Goal: Information Seeking & Learning: Compare options

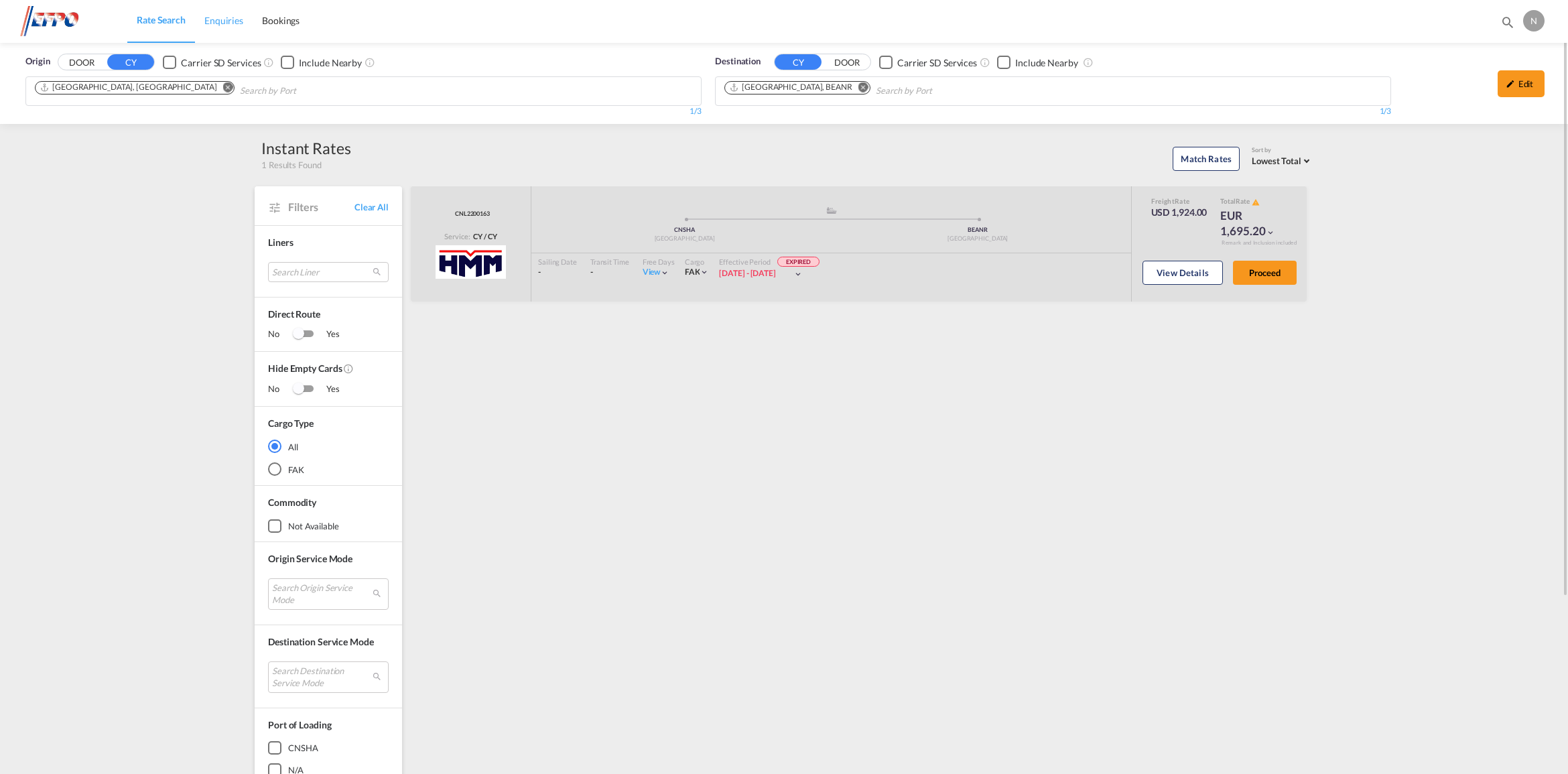
click at [217, 17] on span "Enquiries" at bounding box center [224, 20] width 39 height 12
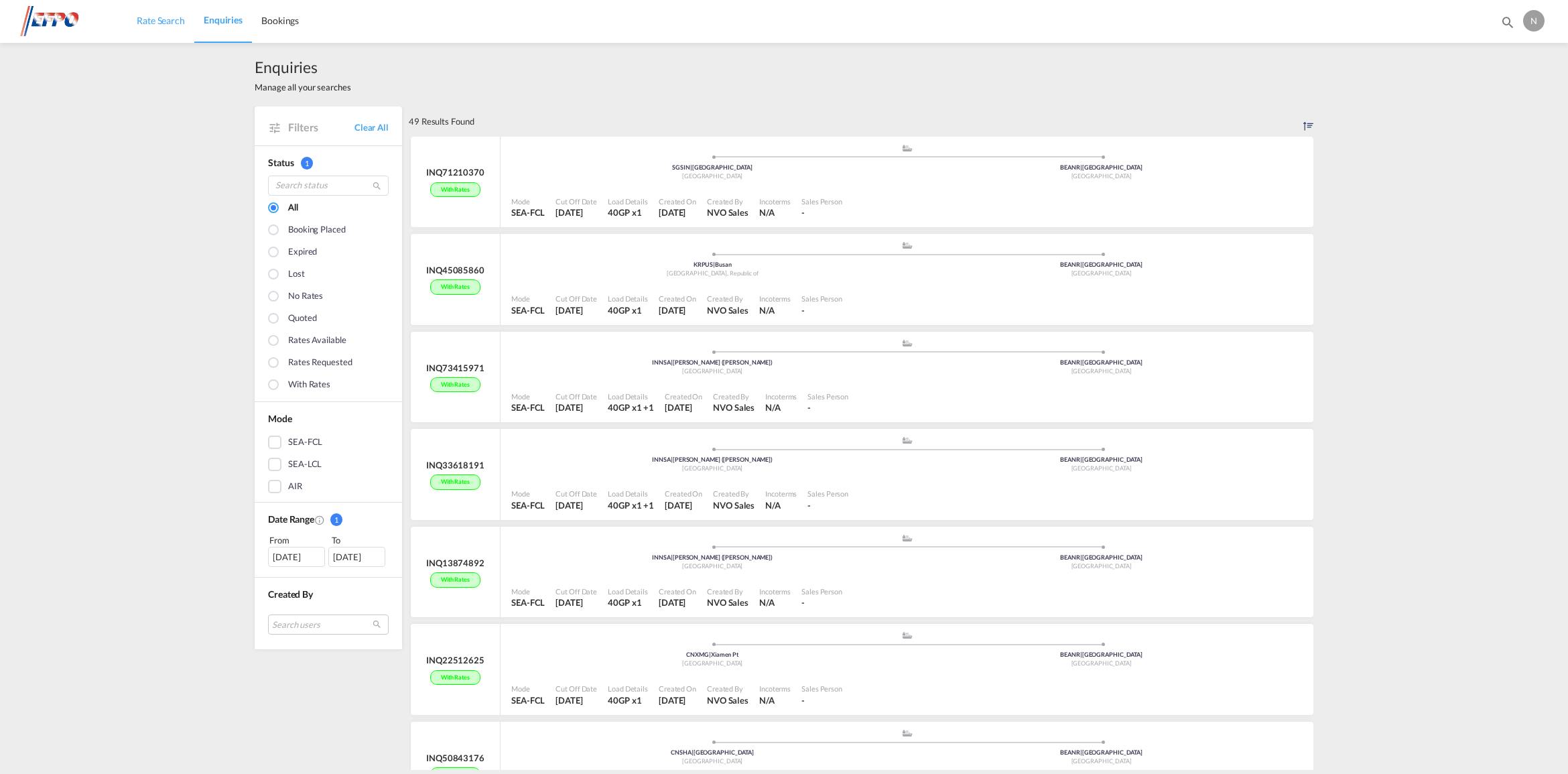
click at [161, 21] on span "Rate Search" at bounding box center [160, 20] width 48 height 12
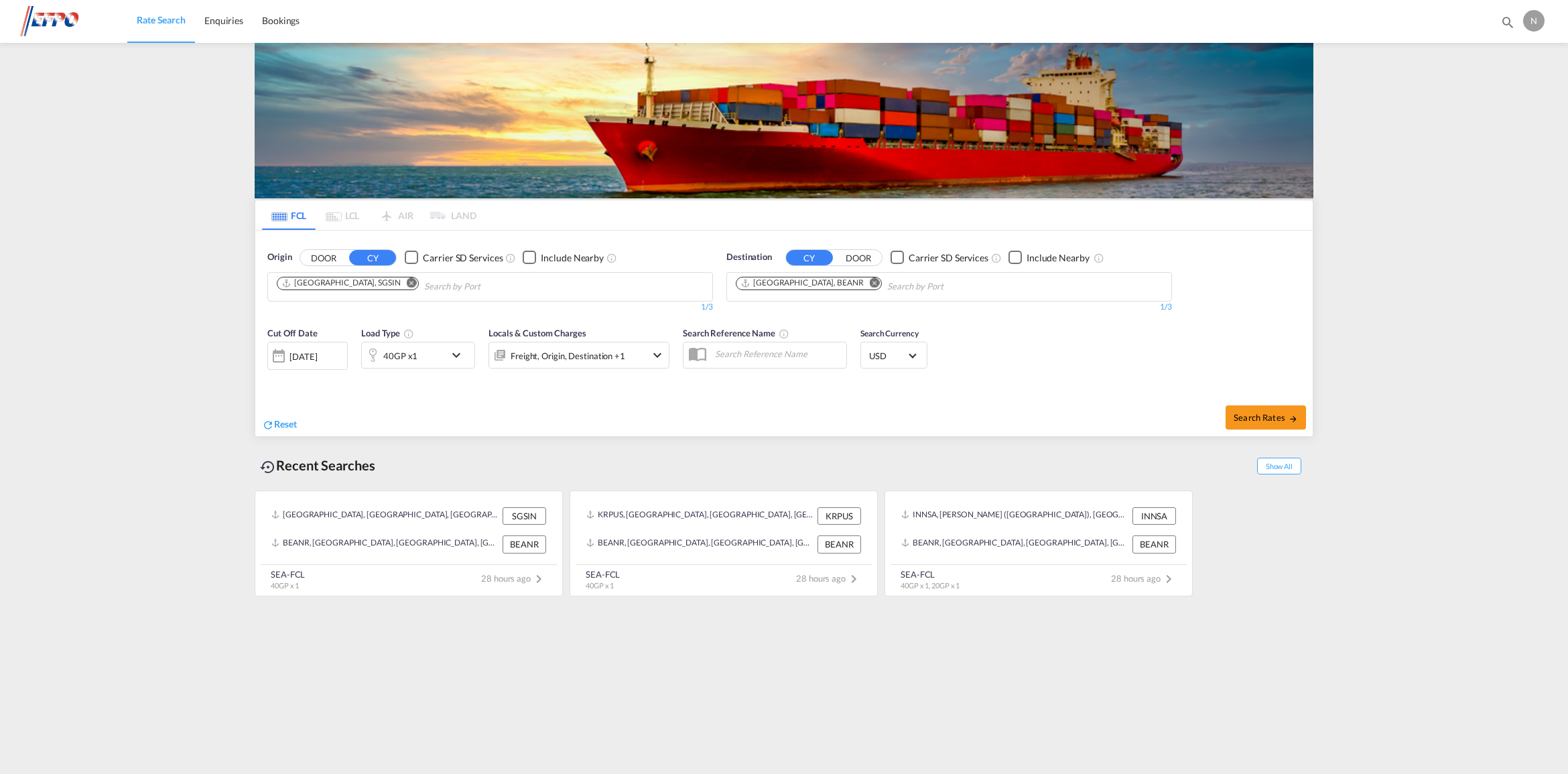
click at [407, 280] on md-icon "Remove" at bounding box center [411, 282] width 10 height 10
click at [369, 286] on body "Rate Search Enquiries Bookings Rate Search Enquiries Bookings" at bounding box center [784, 387] width 1568 height 774
type input "nhava"
click at [366, 320] on div "[PERSON_NAME] ( [PERSON_NAME]) [GEOGRAPHIC_DATA] INNSA" at bounding box center [380, 317] width 255 height 40
click at [460, 349] on md-icon "icon-chevron-down" at bounding box center [459, 355] width 23 height 16
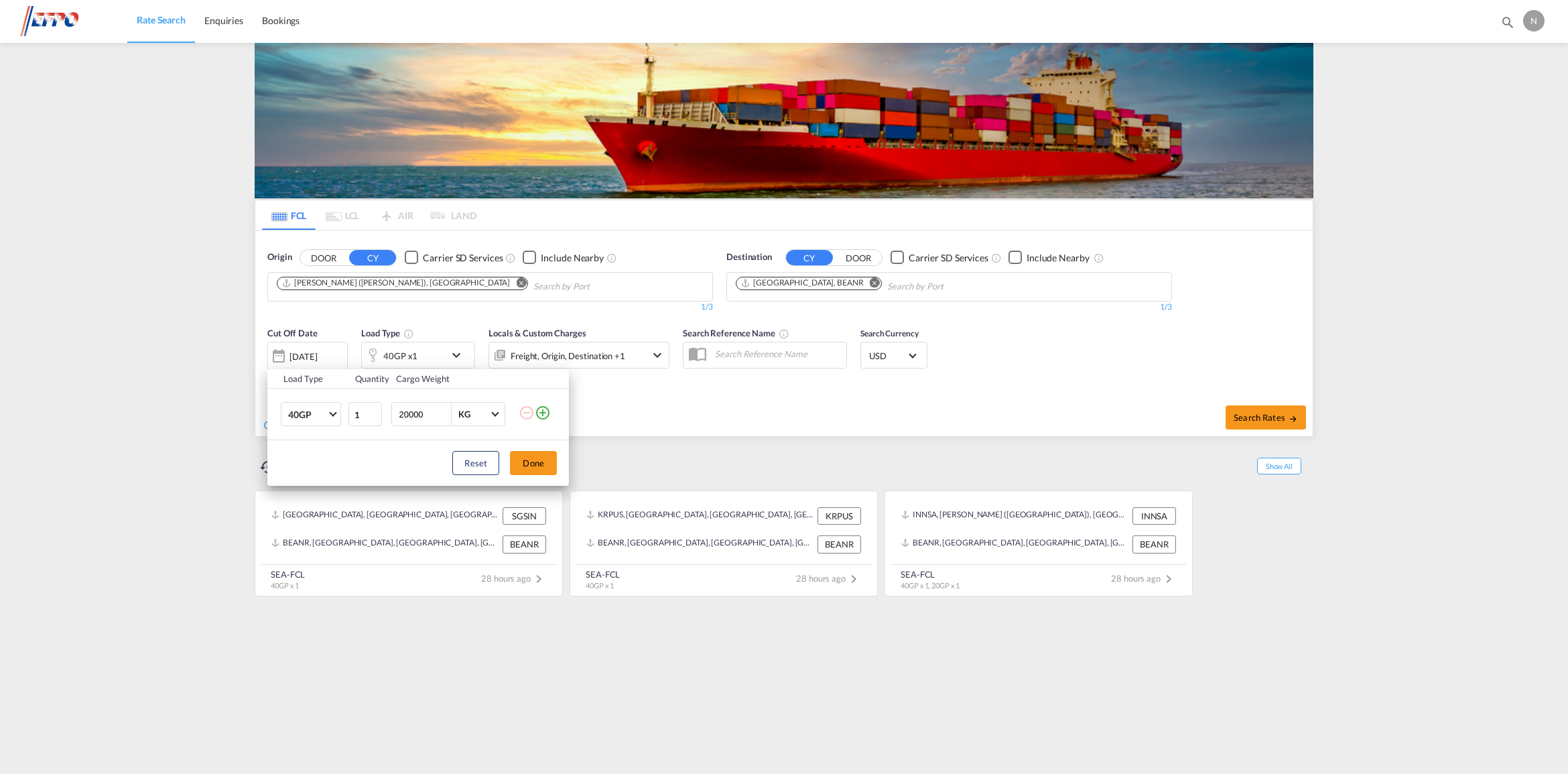
click at [540, 413] on md-icon "icon-plus-circle-outline" at bounding box center [543, 413] width 16 height 16
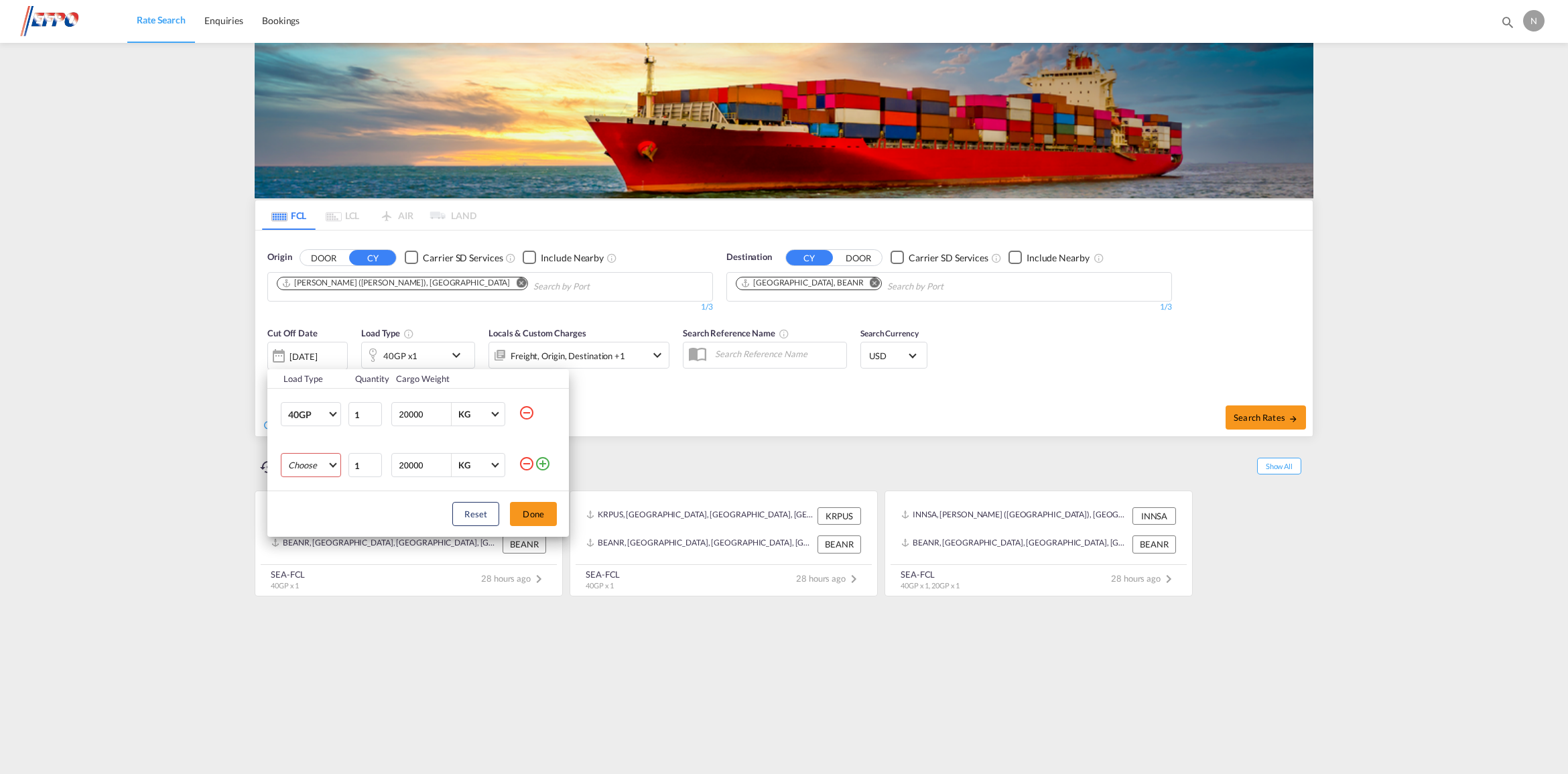
click at [326, 470] on md-select "Choose 20GP 40GP 40HC 45HC 20RE 40RE 40HR 20OT 40OT 20FR 40FR 40NR 20NR 45S 20T…" at bounding box center [311, 465] width 61 height 24
click at [305, 468] on div "20GP" at bounding box center [299, 465] width 23 height 12
click at [521, 517] on button "Done" at bounding box center [534, 514] width 47 height 24
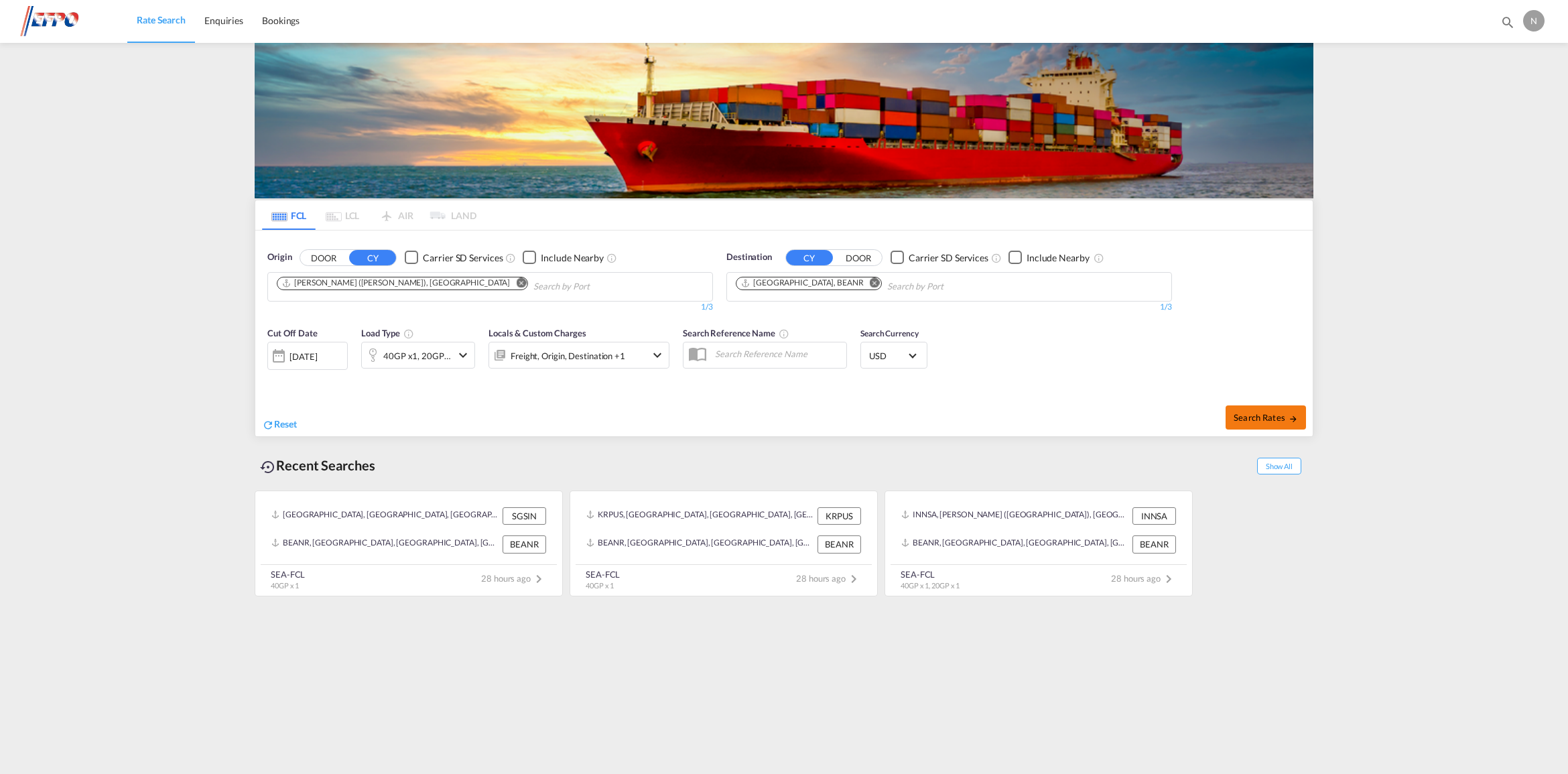
click at [1253, 423] on span "Search Rates" at bounding box center [1265, 418] width 64 height 11
type input "INNSA to BEANR / [DATE]"
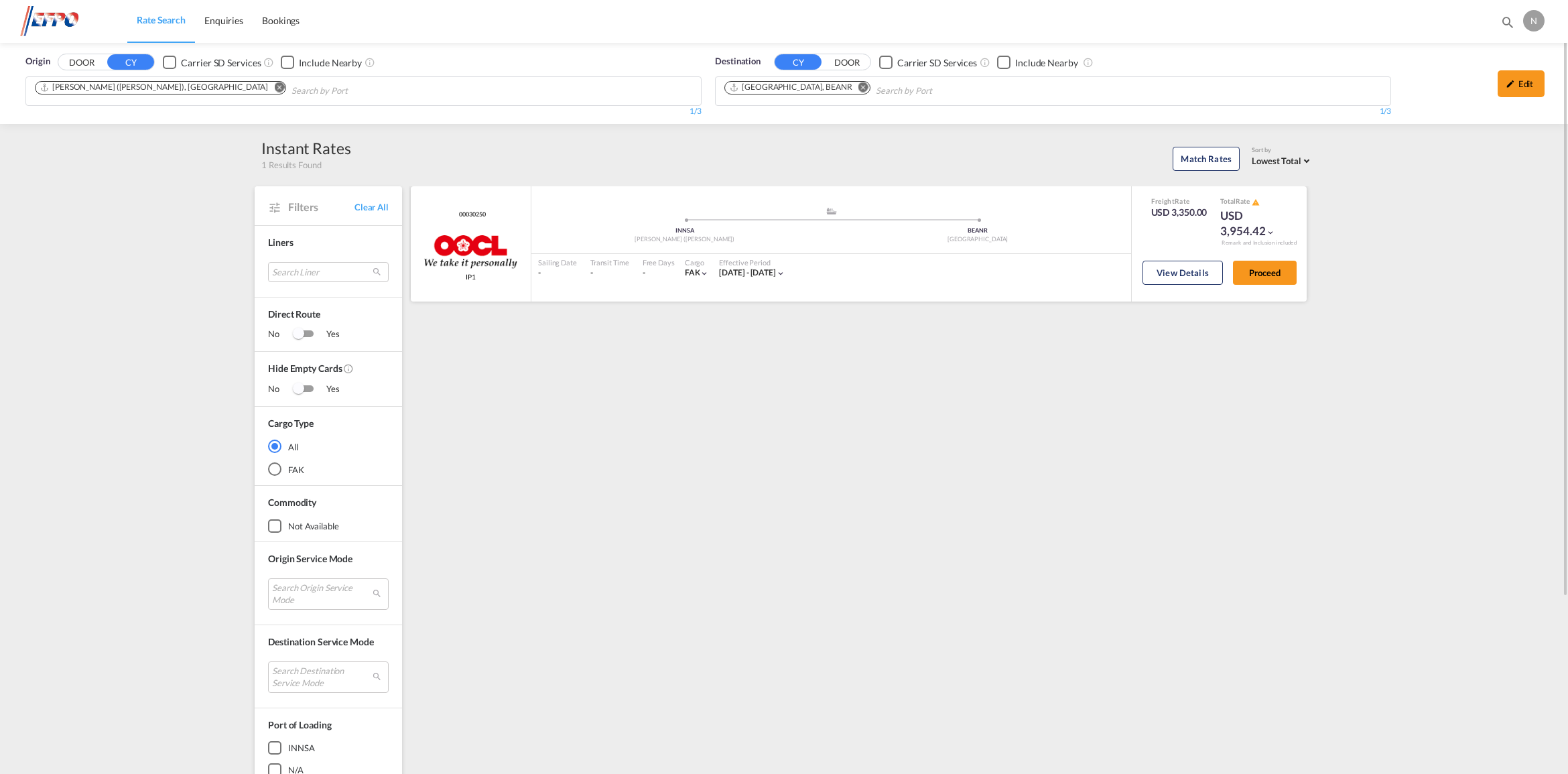
click at [1244, 232] on div "USD 3,954.42" at bounding box center [1254, 224] width 67 height 33
click at [1271, 230] on md-icon "icon-chevron-down" at bounding box center [1270, 233] width 9 height 9
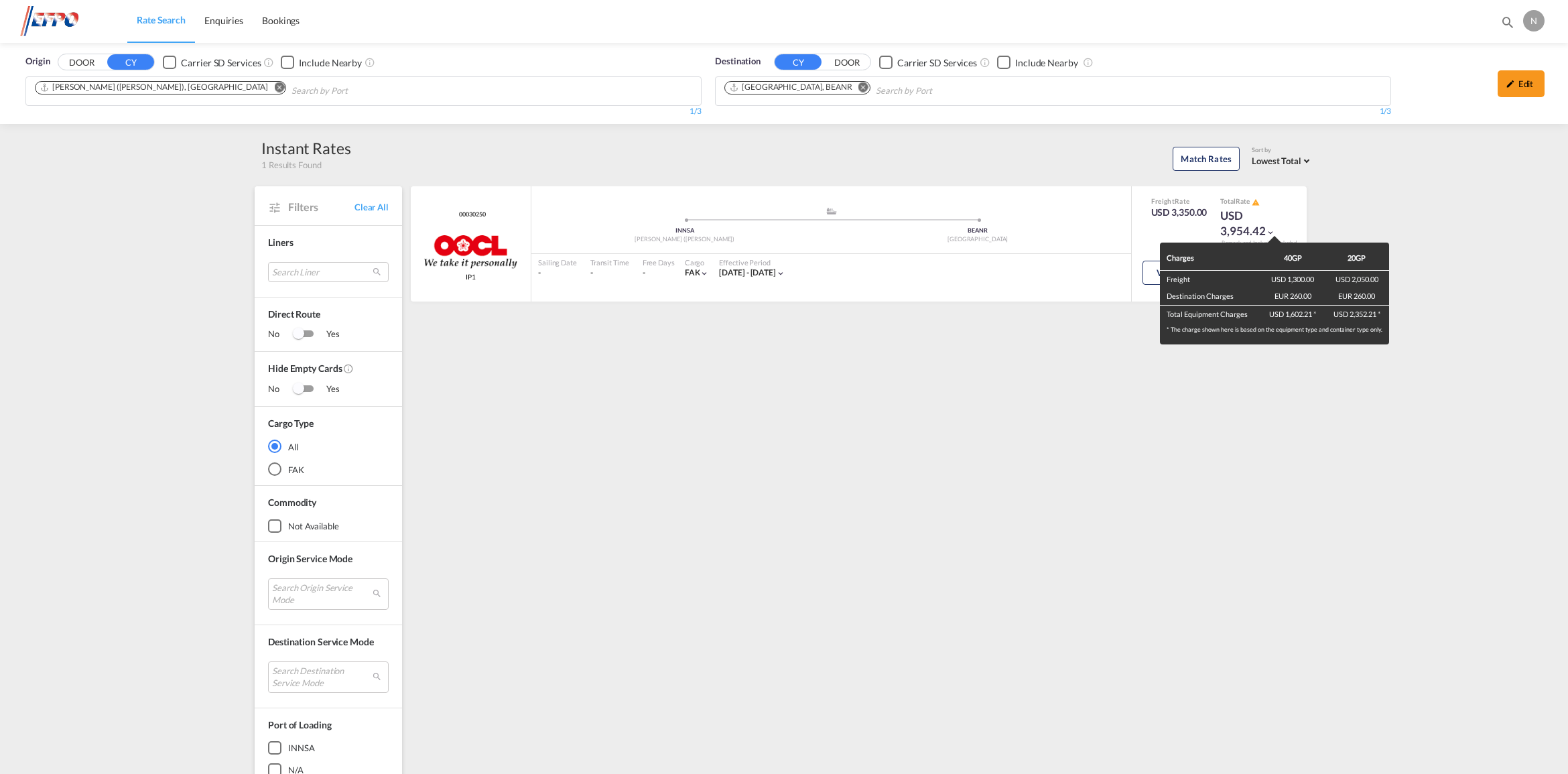
click at [1181, 434] on div "Charges 40GP 20GP Freight USD 1,300.00 USD 2,050.00 Destination Charges EUR 260…" at bounding box center [784, 387] width 1568 height 774
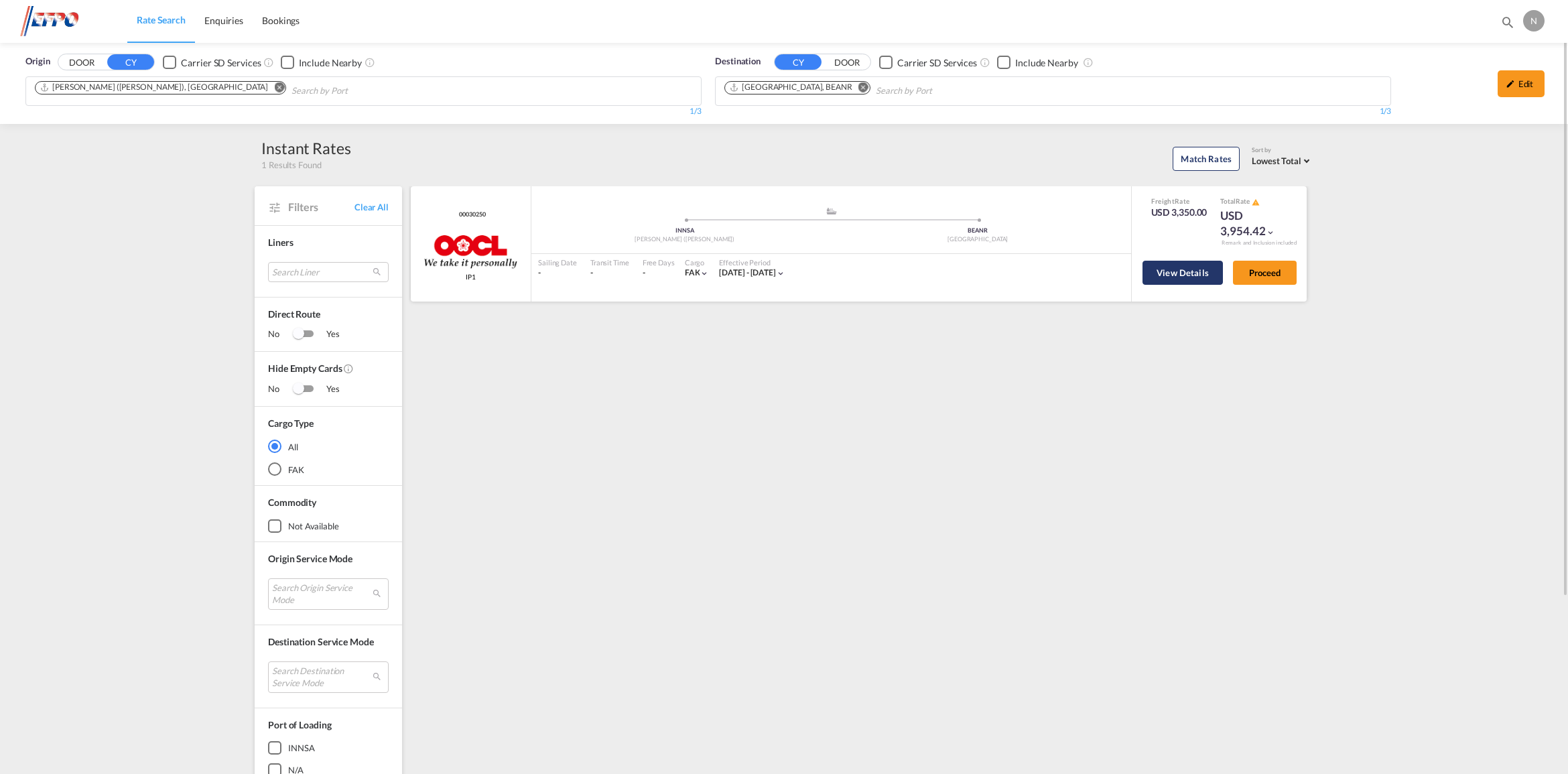
click at [1181, 269] on button "View Details" at bounding box center [1182, 273] width 81 height 24
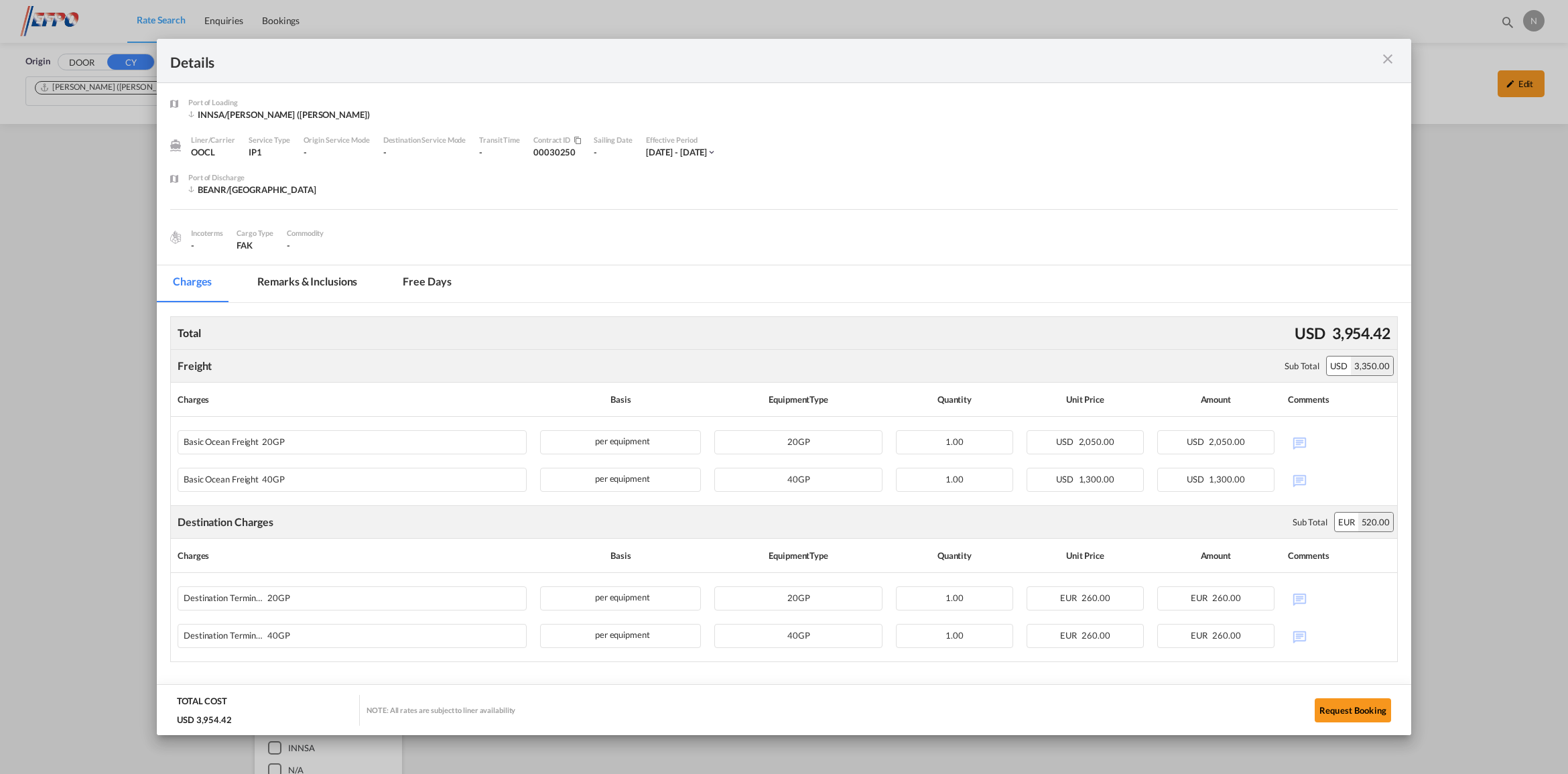
click at [322, 285] on md-tab-item "Remarks & Inclusions" at bounding box center [307, 284] width 132 height 37
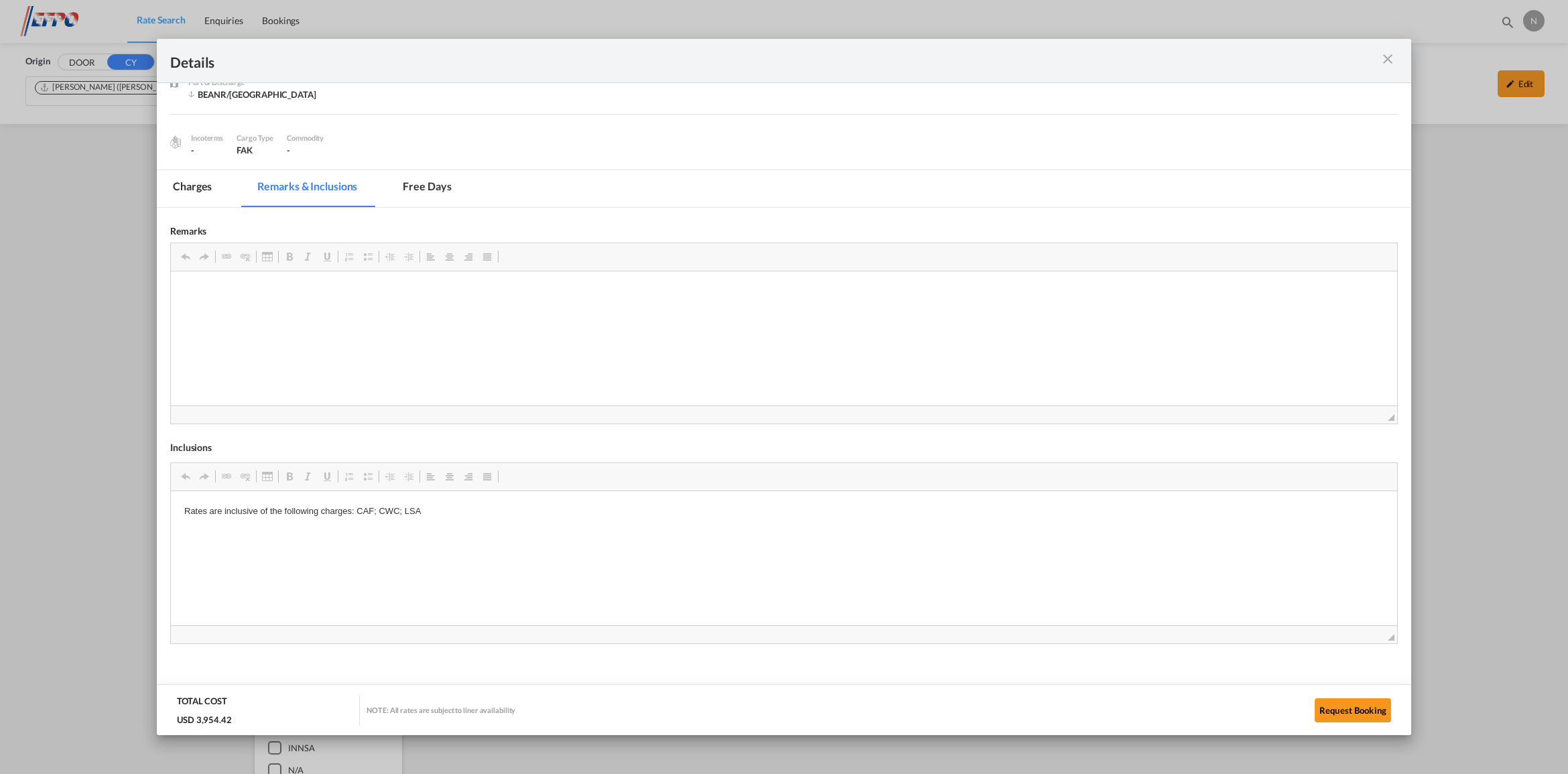
scroll to position [112, 0]
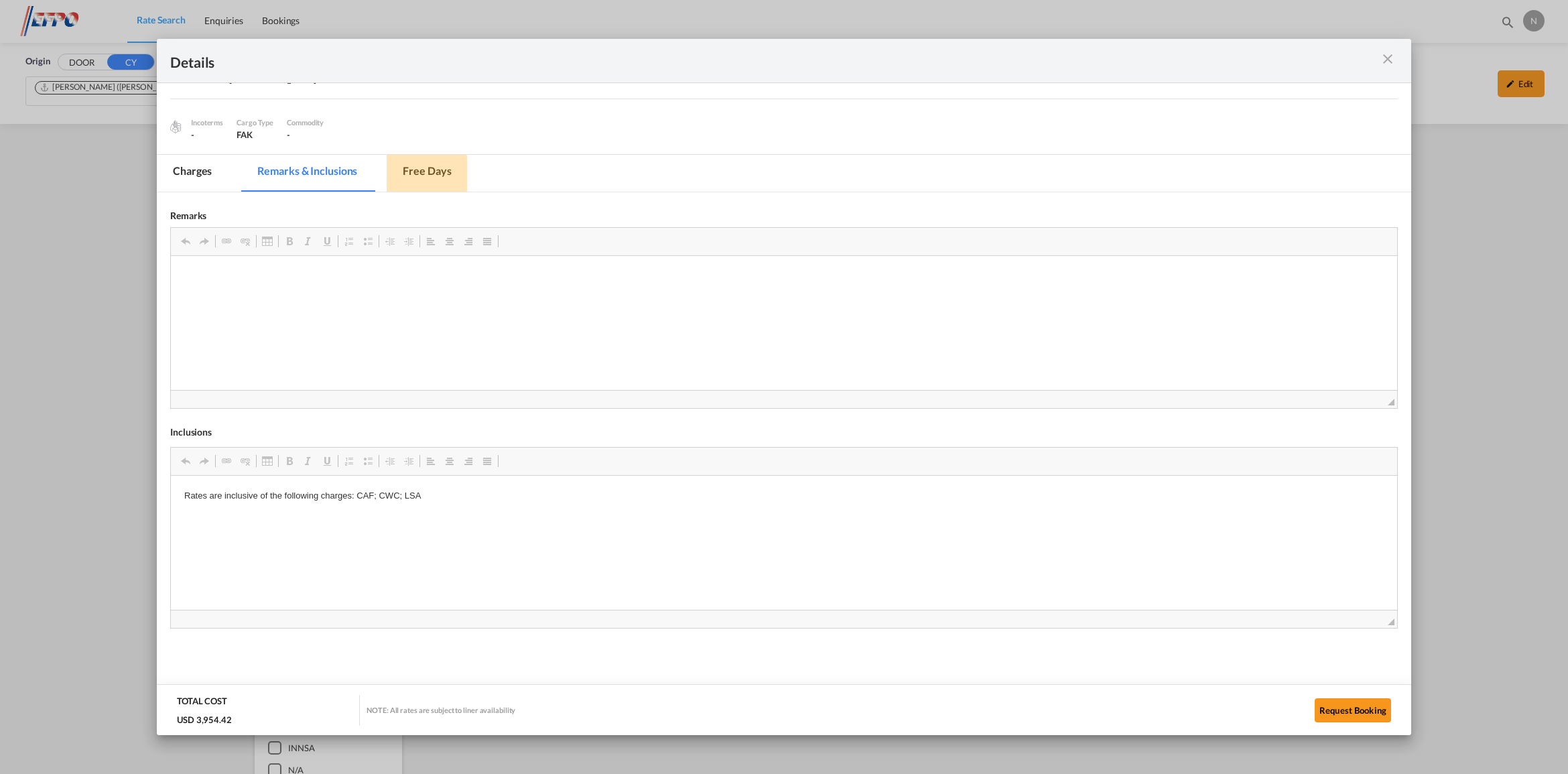
click at [423, 173] on md-tab-item "Free days" at bounding box center [427, 173] width 81 height 37
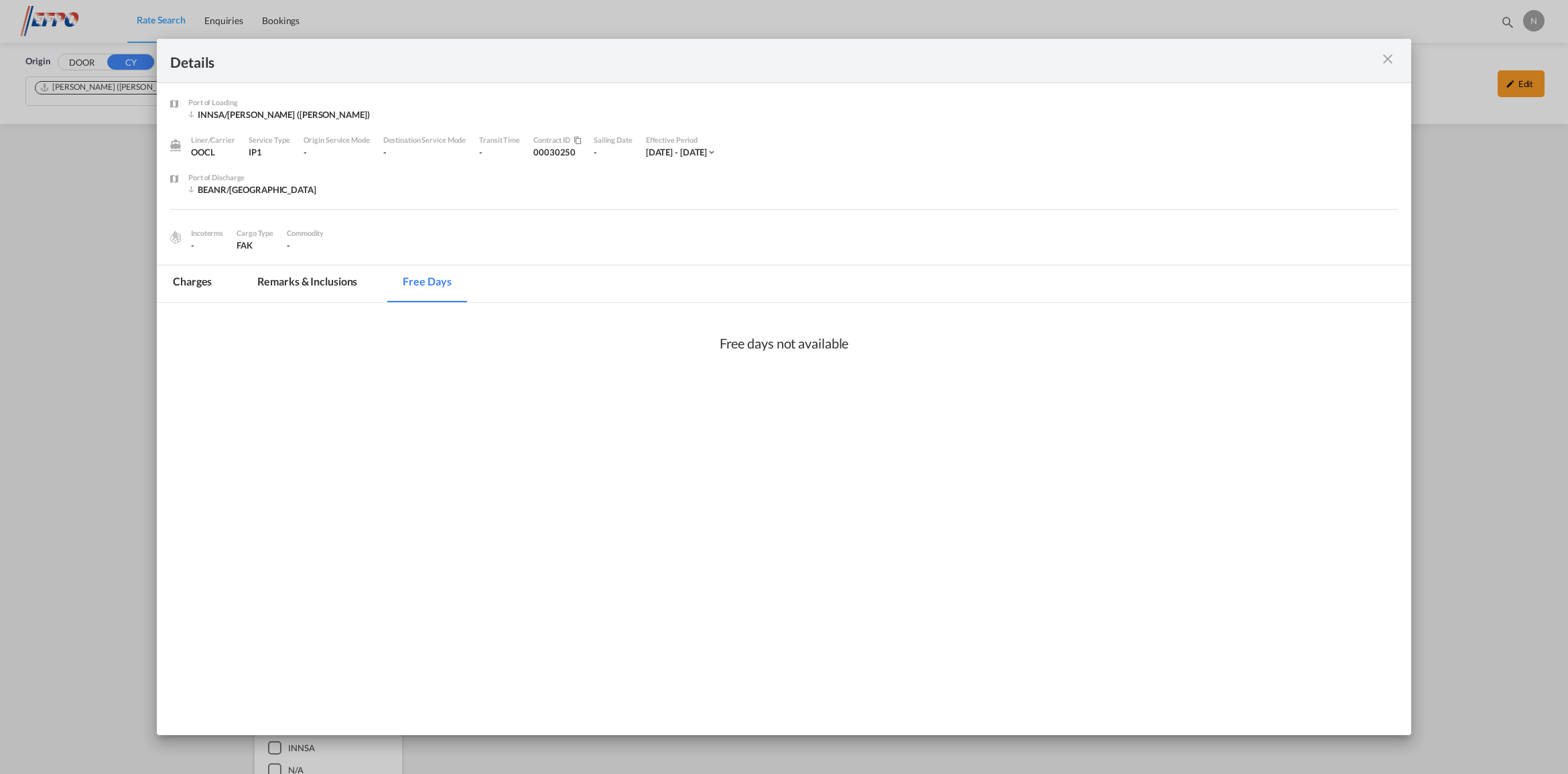
scroll to position [0, 0]
click at [192, 283] on md-tab-item "Charges" at bounding box center [192, 284] width 71 height 37
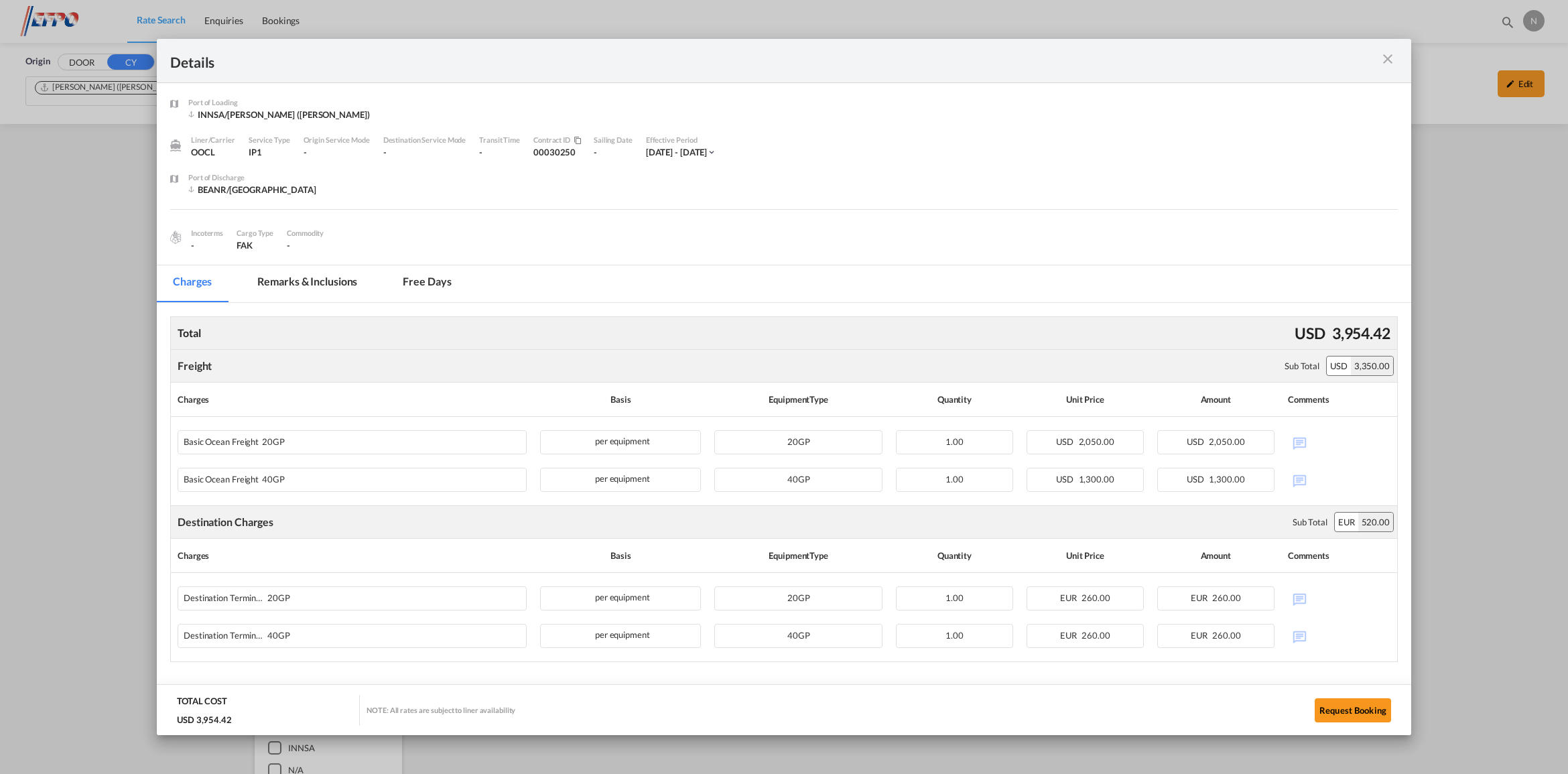
scroll to position [34, 0]
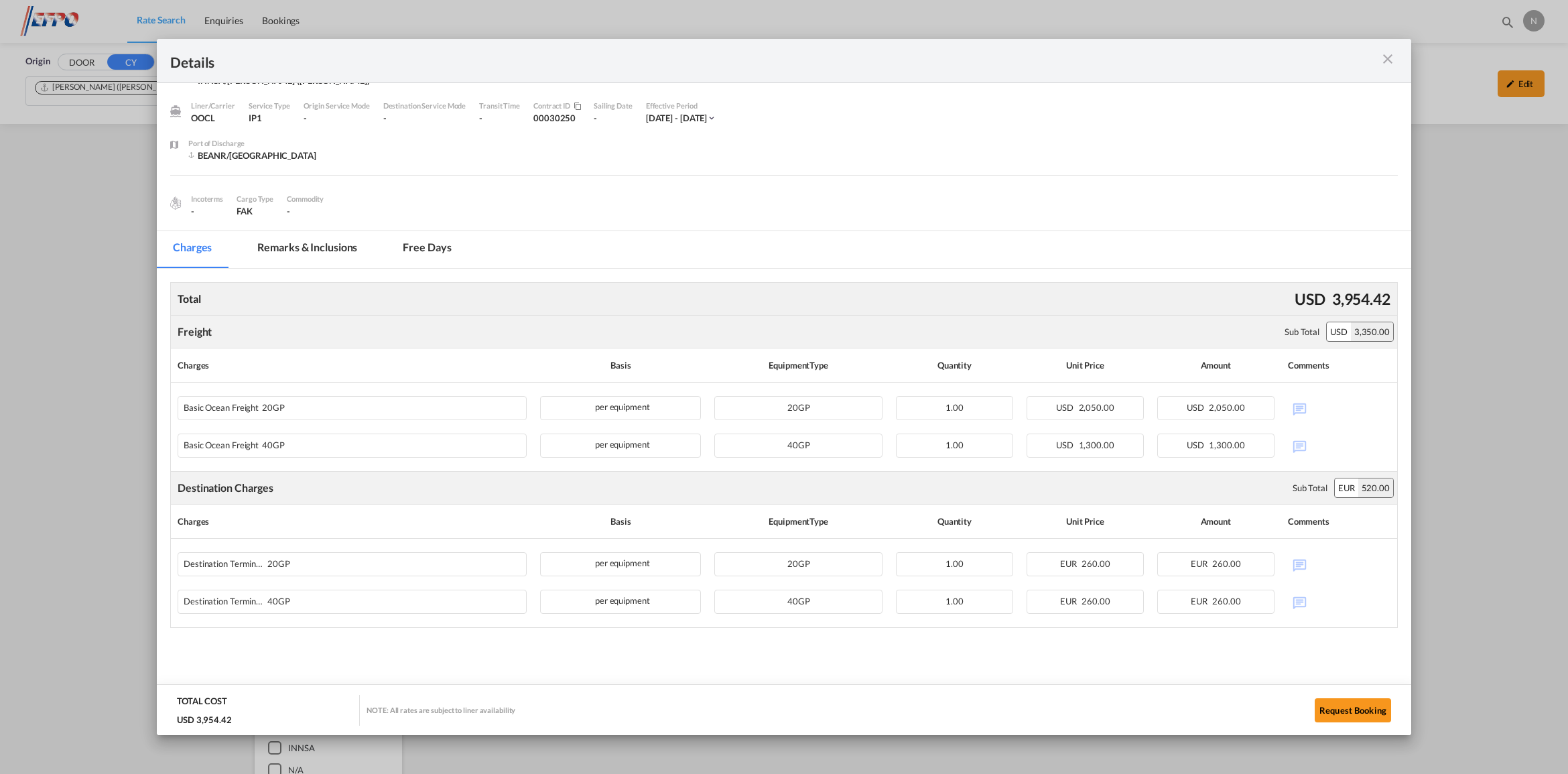
click at [1389, 53] on md-icon "icon-close m-3 fg-AAA8AD cursor" at bounding box center [1388, 59] width 16 height 16
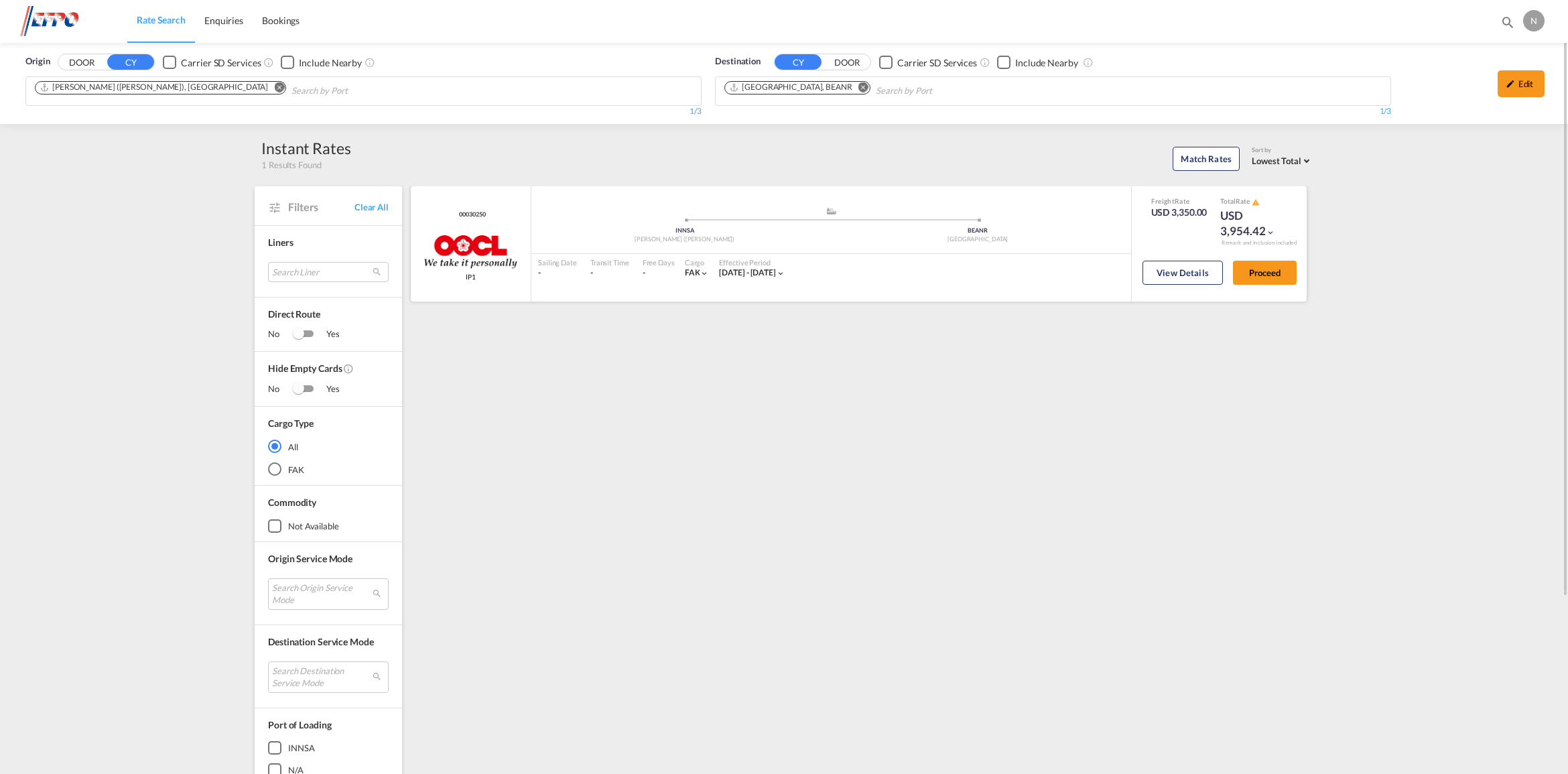
click at [1265, 235] on div "USD 3,954.42" at bounding box center [1254, 224] width 67 height 33
click at [1266, 231] on md-icon "icon-chevron-down" at bounding box center [1270, 233] width 9 height 9
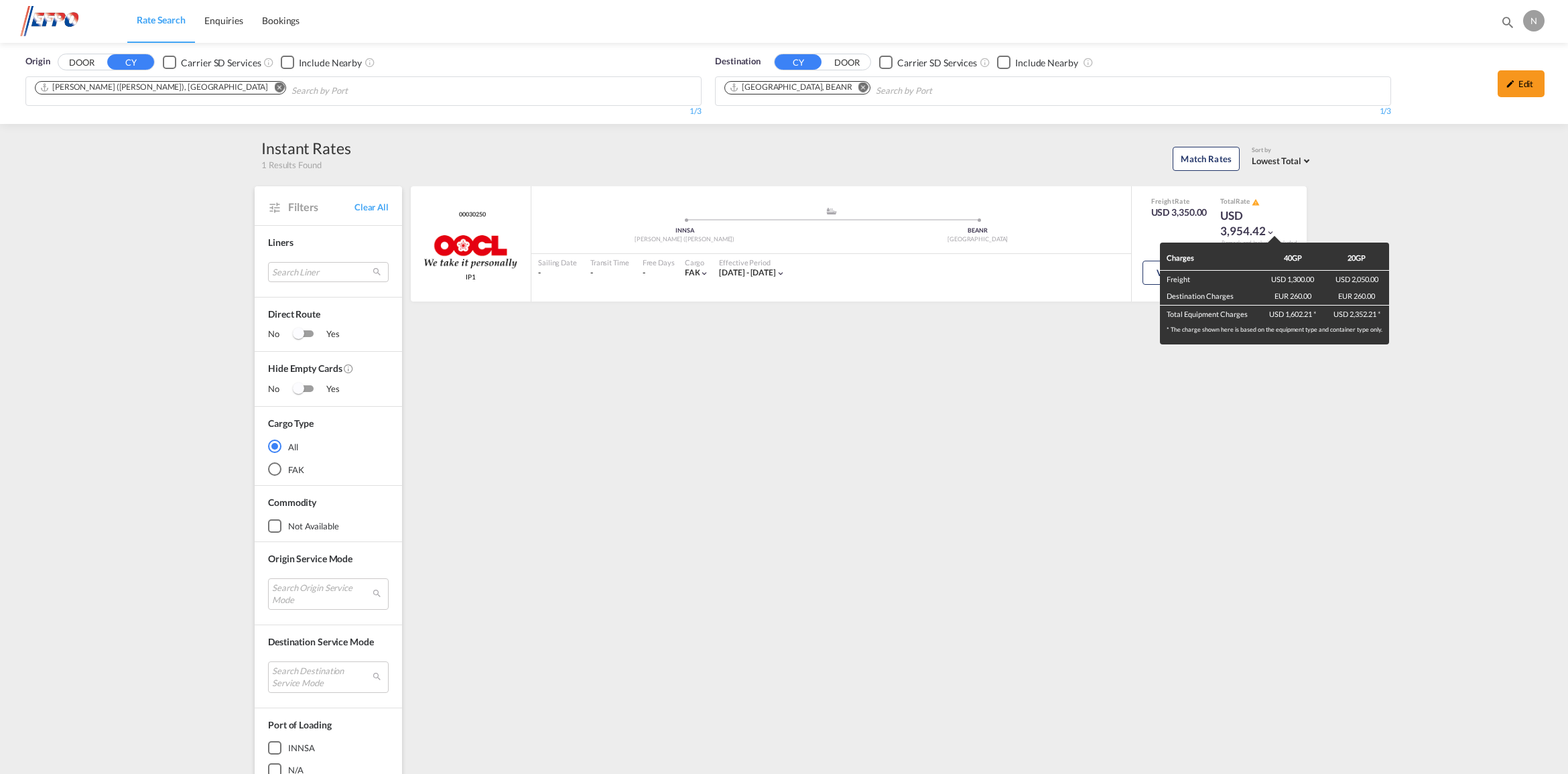
click at [1250, 201] on div "Charges 40GP 20GP Freight USD 1,300.00 USD 2,050.00 Destination Charges EUR 260…" at bounding box center [784, 387] width 1568 height 774
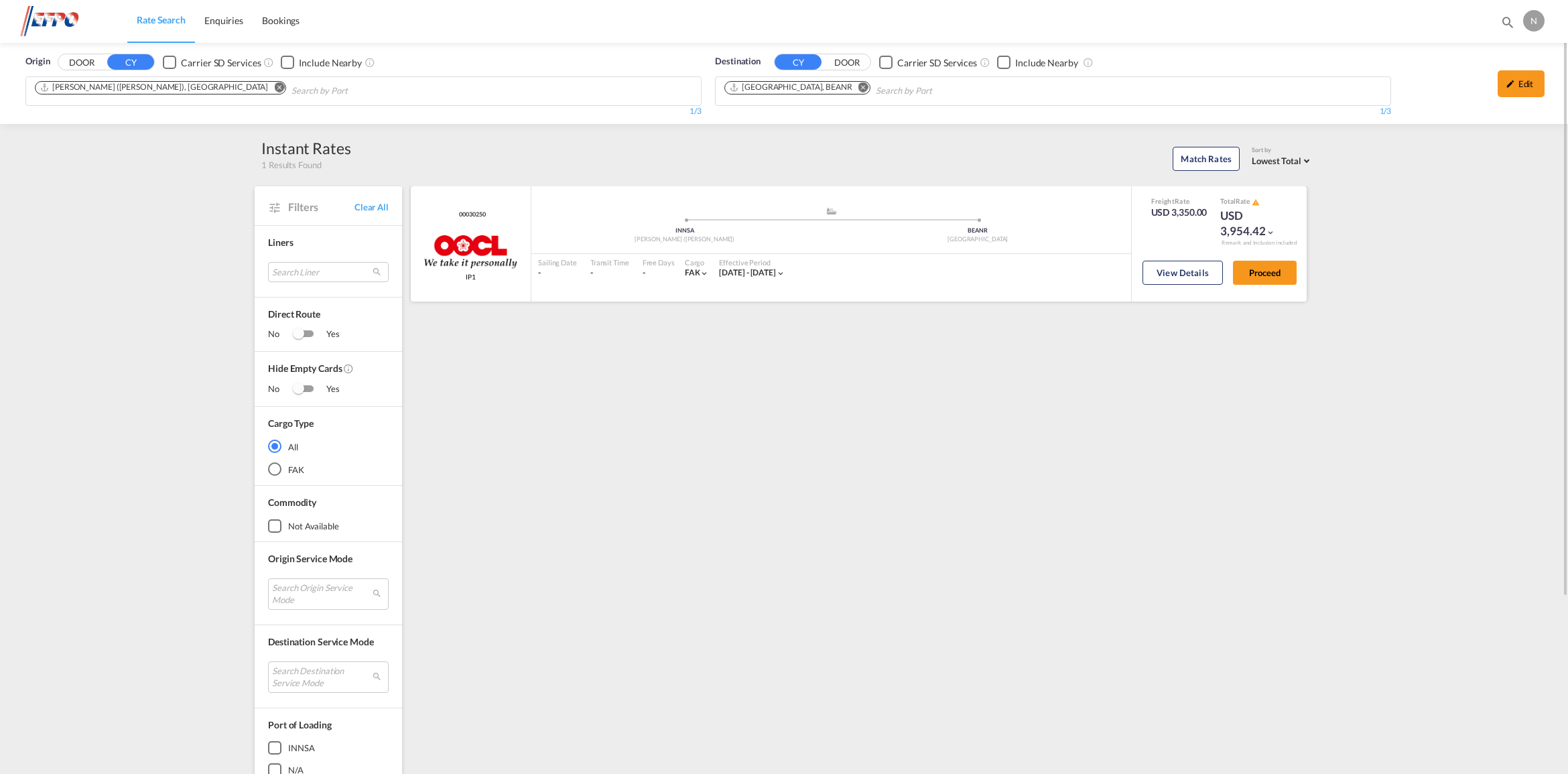
click at [1260, 228] on div "USD 3,954.42" at bounding box center [1254, 224] width 67 height 33
click at [1268, 229] on md-icon "icon-chevron-down" at bounding box center [1270, 233] width 9 height 9
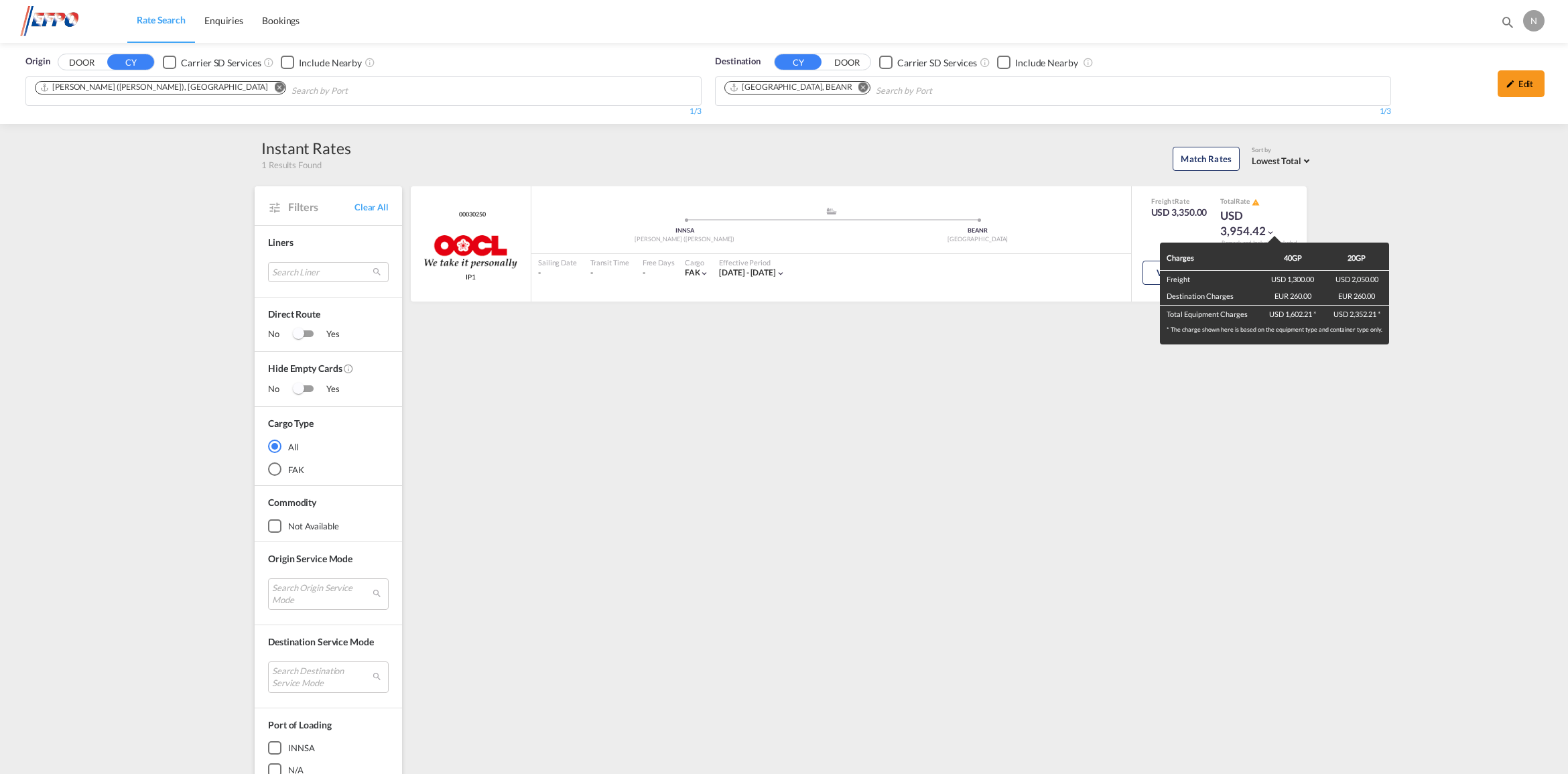
click at [1358, 450] on div "Charges 40GP 20GP Freight USD 1,300.00 USD 2,050.00 Destination Charges EUR 260…" at bounding box center [784, 387] width 1568 height 774
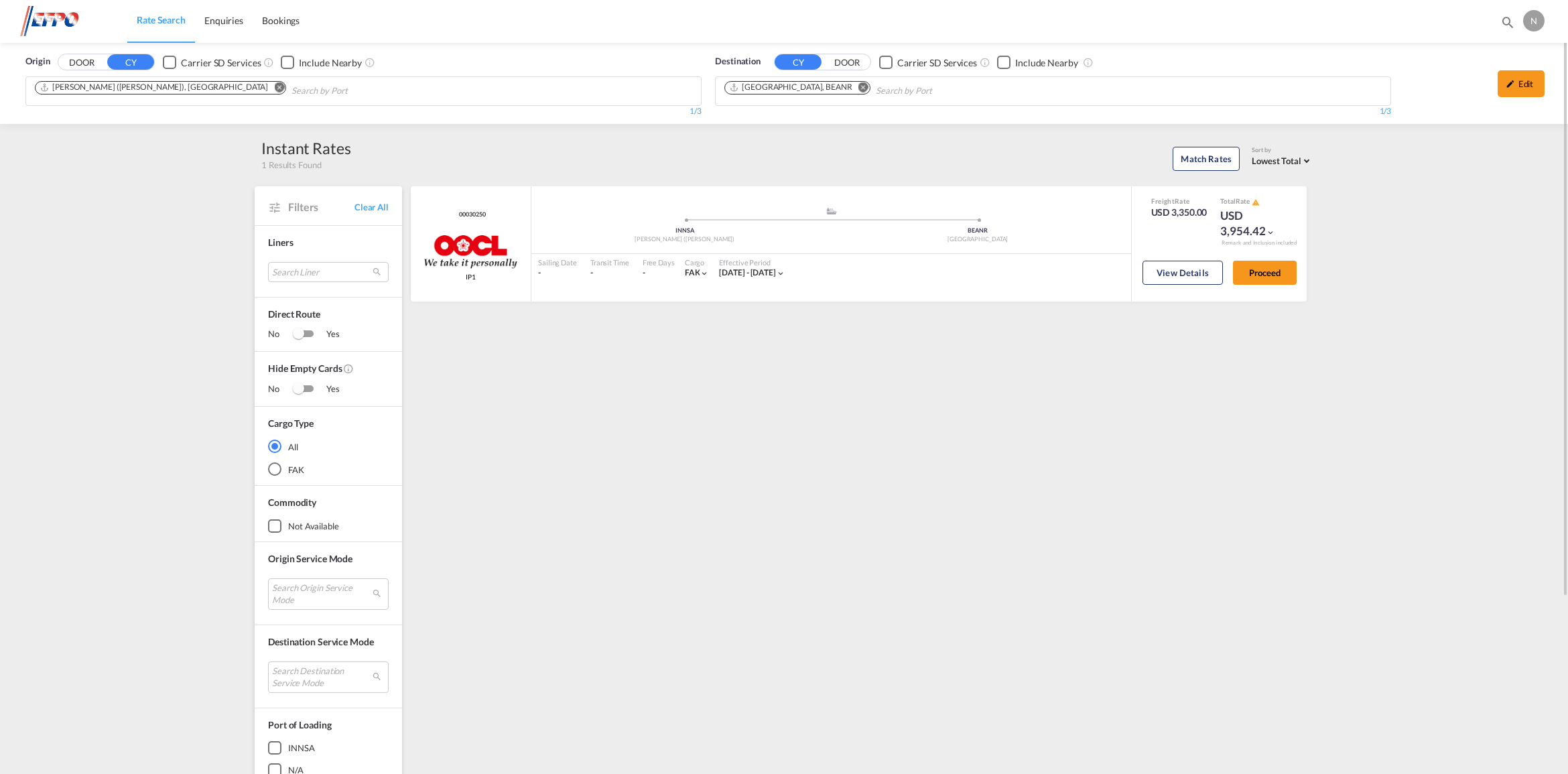
click at [1444, 444] on div "Origin DOOR CY Carrier SD Services Include Nearby [PERSON_NAME] ([PERSON_NAME])…" at bounding box center [784, 523] width 1568 height 961
